Goal: Transaction & Acquisition: Purchase product/service

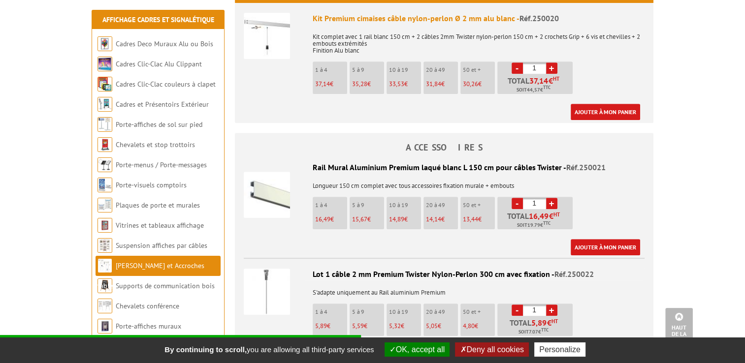
scroll to position [412, 0]
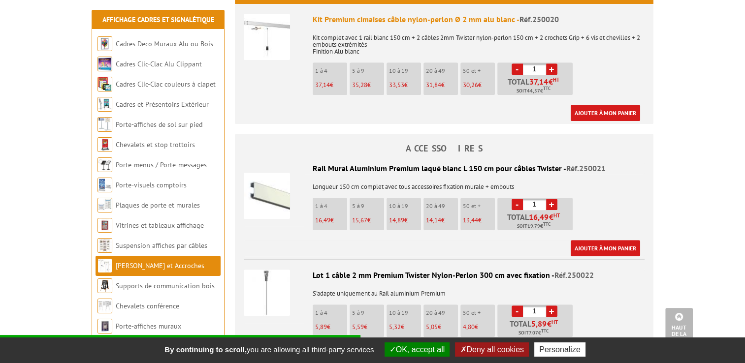
click at [325, 198] on li "1 à 4 16,49 €" at bounding box center [330, 214] width 34 height 33
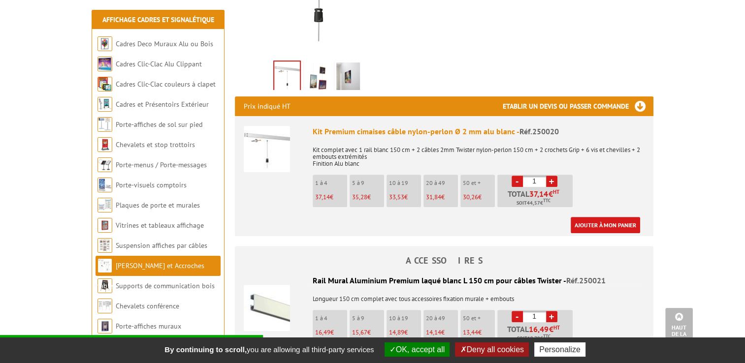
scroll to position [300, 0]
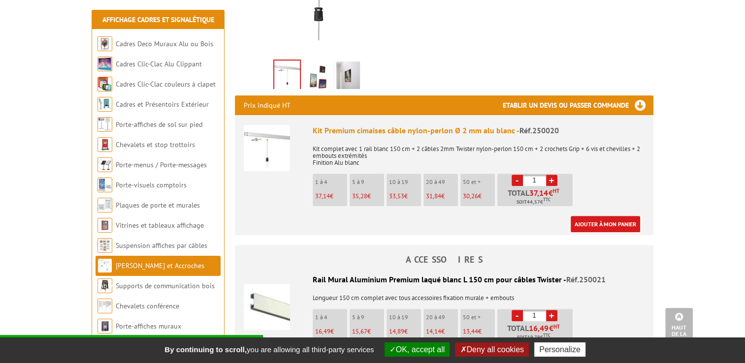
click at [324, 192] on span "37,14" at bounding box center [322, 196] width 15 height 8
click at [552, 175] on link "+" at bounding box center [551, 180] width 11 height 11
click at [517, 175] on link "-" at bounding box center [517, 180] width 11 height 11
type input "1"
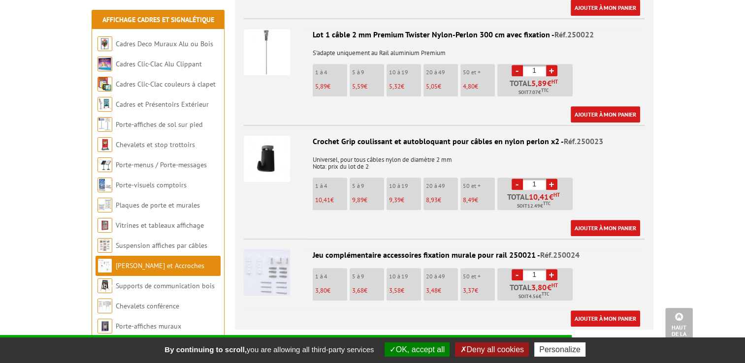
scroll to position [653, 0]
click at [275, 249] on img at bounding box center [267, 272] width 46 height 46
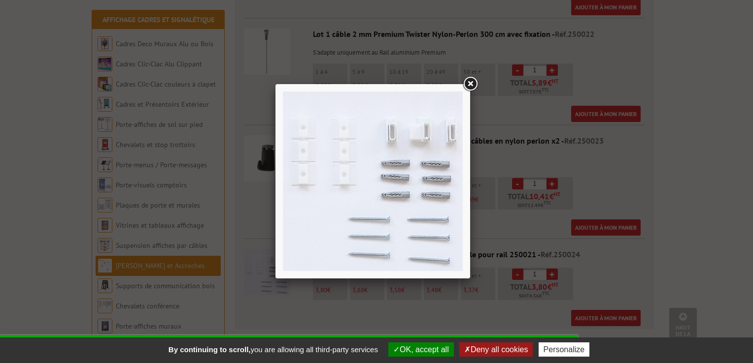
click at [471, 84] on link at bounding box center [470, 84] width 18 height 18
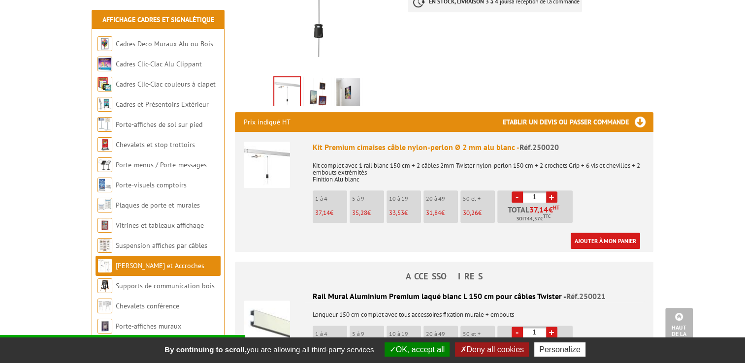
scroll to position [262, 0]
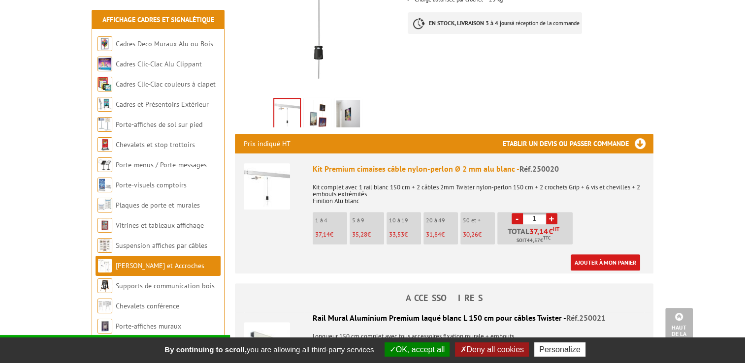
click at [256, 164] on img at bounding box center [267, 187] width 46 height 46
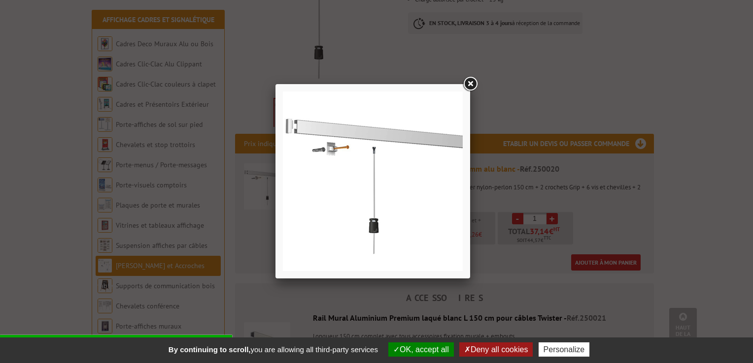
click at [467, 85] on link at bounding box center [470, 84] width 18 height 18
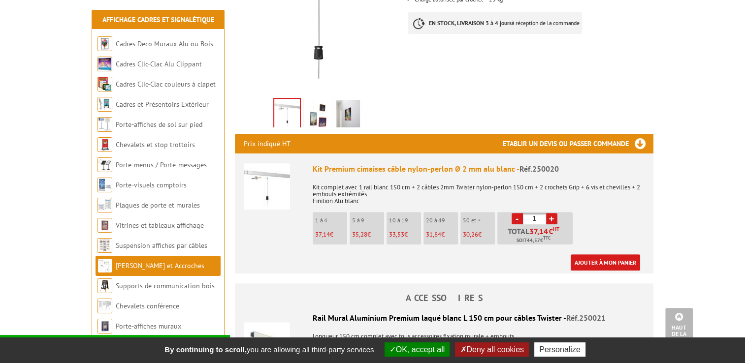
click at [315, 100] on img at bounding box center [318, 115] width 24 height 31
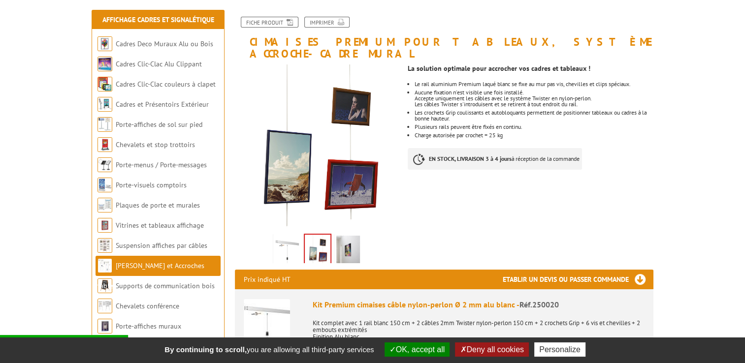
scroll to position [99, 0]
